Goal: Task Accomplishment & Management: Manage account settings

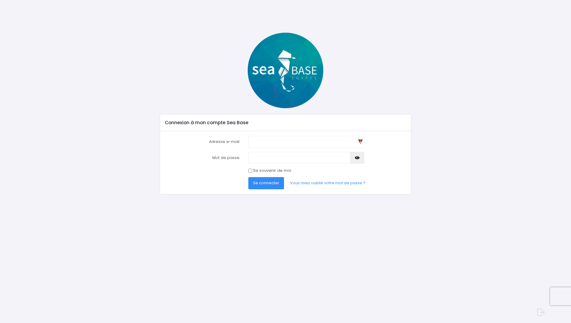
click at [360, 141] on input "Adresse e-mail" at bounding box center [306, 142] width 116 height 12
type input "pe.cabon@outlook.fr"
click at [362, 142] on input "pe.cabon@outlook.fr" at bounding box center [306, 142] width 116 height 12
click at [426, 176] on div "Connexion à mon compte Sea Base Adresse e-mail pe.cabon@outlook.fr Mot de passe…" at bounding box center [285, 114] width 390 height 162
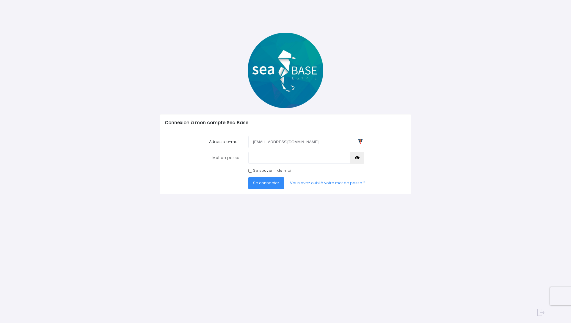
click at [266, 183] on span "Se connecter" at bounding box center [266, 183] width 26 height 6
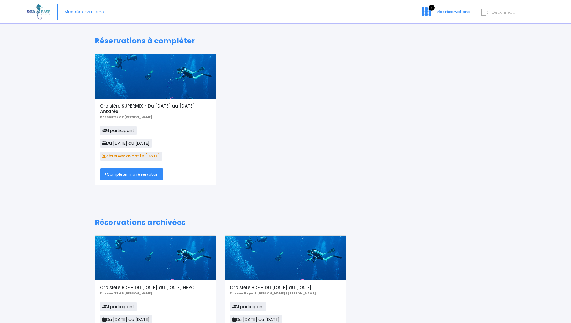
click at [501, 12] on span "Déconnexion" at bounding box center [505, 13] width 26 height 6
